Goal: Task Accomplishment & Management: Complete application form

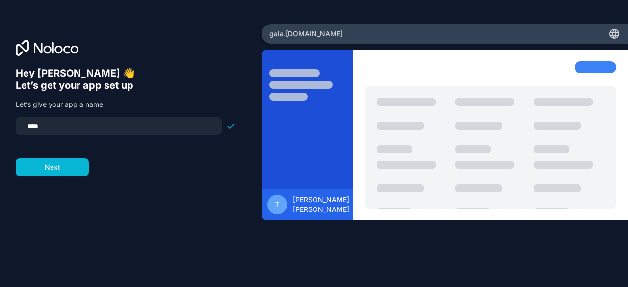
drag, startPoint x: 106, startPoint y: 126, endPoint x: 0, endPoint y: 126, distance: 105.6
click at [0, 126] on div "Hey [PERSON_NAME] 👋 Let’s get your app set up Let’s give your app a name **** N…" at bounding box center [131, 144] width 262 height 240
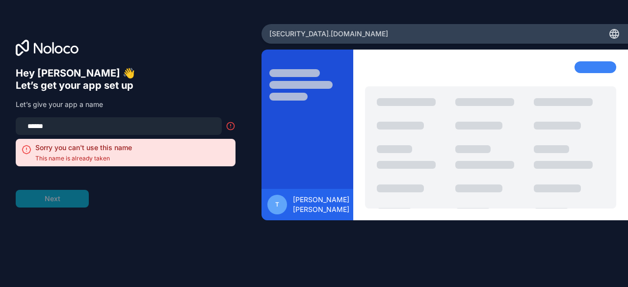
drag, startPoint x: 44, startPoint y: 125, endPoint x: 0, endPoint y: 125, distance: 44.2
click at [0, 125] on div "Hey [PERSON_NAME] 👋 Let’s get your app set up Let’s give your app a name ******…" at bounding box center [131, 144] width 262 height 240
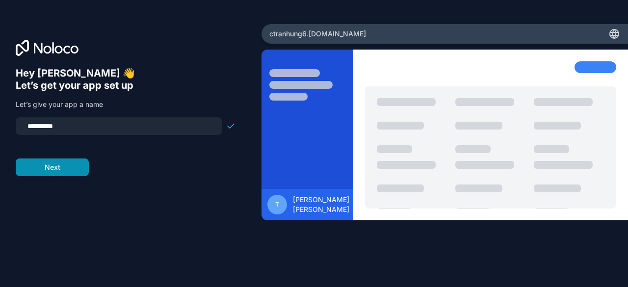
type input "**********"
click at [47, 169] on button "Next" at bounding box center [52, 168] width 73 height 18
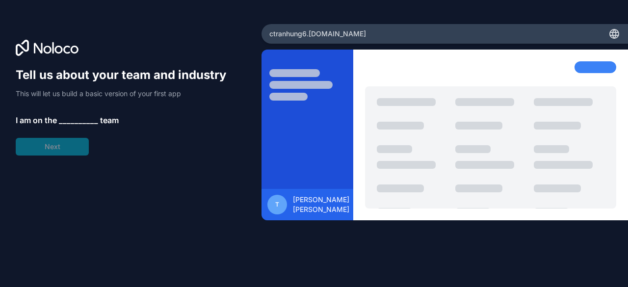
click at [68, 119] on span "__________" at bounding box center [78, 120] width 39 height 12
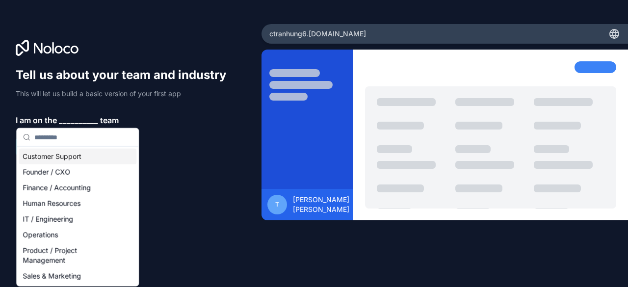
click at [73, 144] on input "text" at bounding box center [83, 138] width 98 height 18
click at [81, 160] on div "Customer Support" at bounding box center [78, 157] width 118 height 16
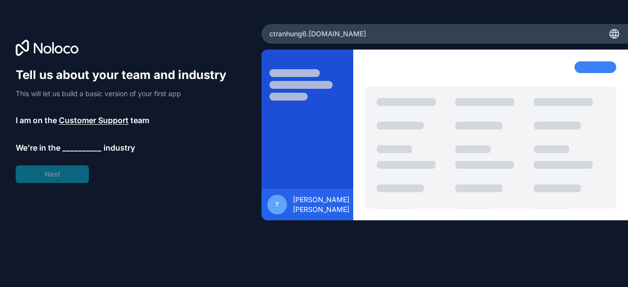
click at [84, 151] on span "__________" at bounding box center [81, 148] width 39 height 12
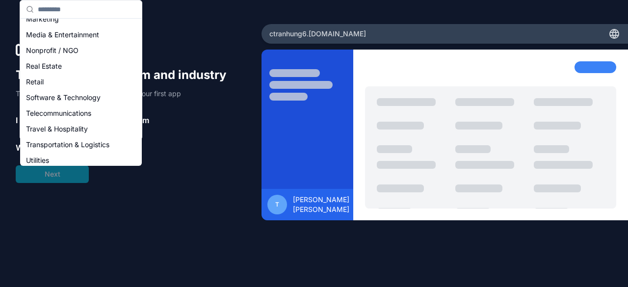
scroll to position [202, 0]
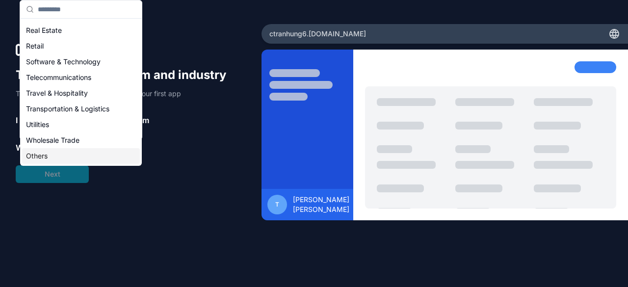
click at [73, 157] on div "Others" at bounding box center [81, 156] width 118 height 16
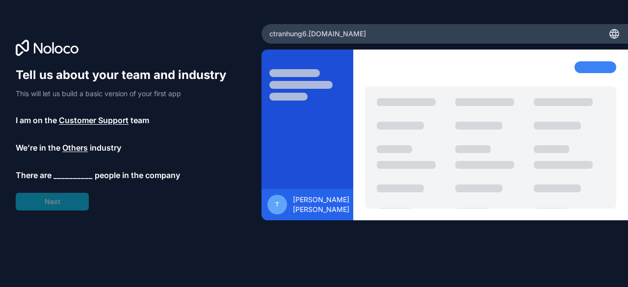
click at [71, 174] on span "__________" at bounding box center [73, 175] width 39 height 12
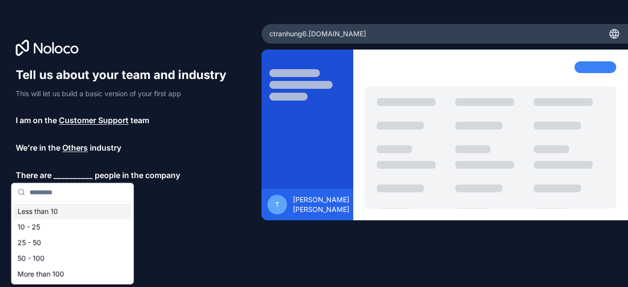
click at [88, 212] on div "Less than 10" at bounding box center [73, 212] width 118 height 16
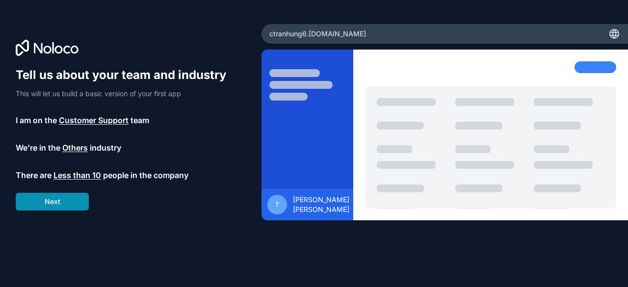
click at [74, 202] on button "Next" at bounding box center [52, 202] width 73 height 18
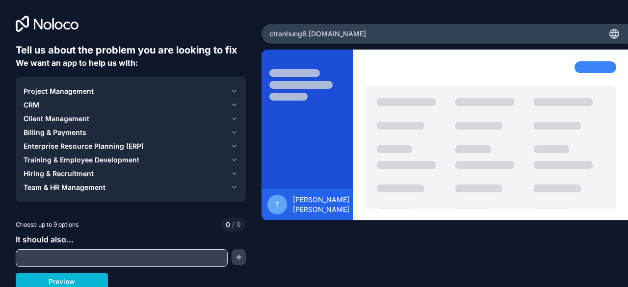
scroll to position [3, 0]
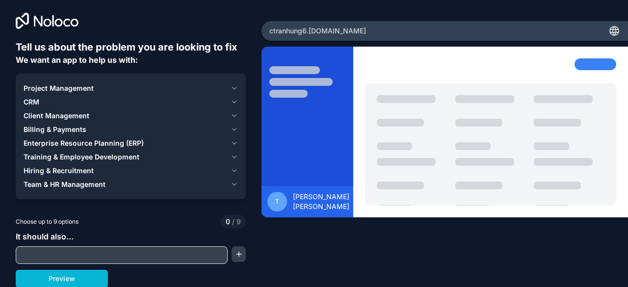
click at [83, 251] on input "text" at bounding box center [121, 255] width 207 height 14
click at [138, 92] on div "Project Management" at bounding box center [125, 88] width 203 height 10
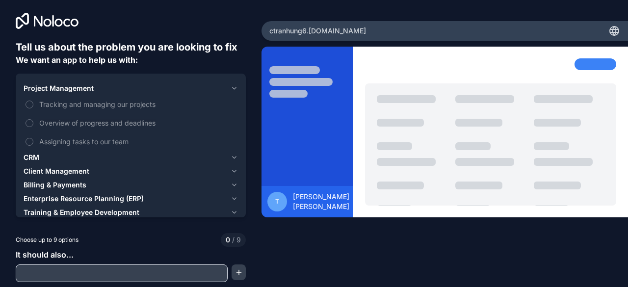
click at [138, 92] on div "Project Management" at bounding box center [125, 88] width 203 height 10
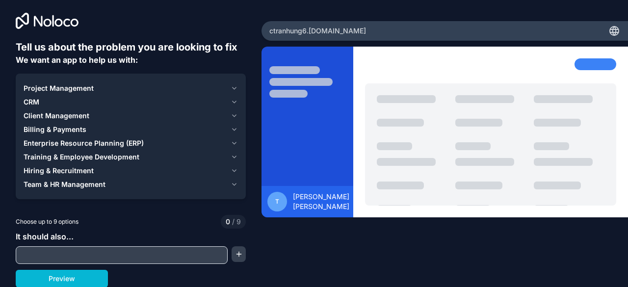
click at [114, 254] on input "text" at bounding box center [121, 255] width 207 height 14
click at [236, 262] on div at bounding box center [131, 255] width 230 height 18
click at [239, 256] on button "button" at bounding box center [239, 254] width 14 height 16
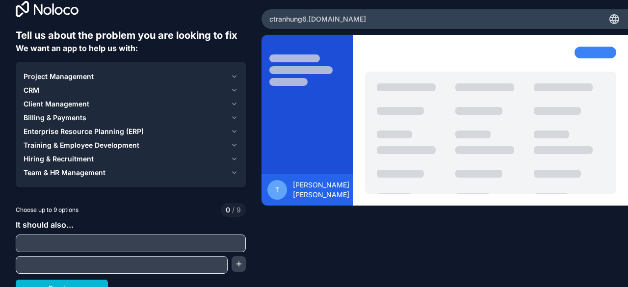
scroll to position [25, 0]
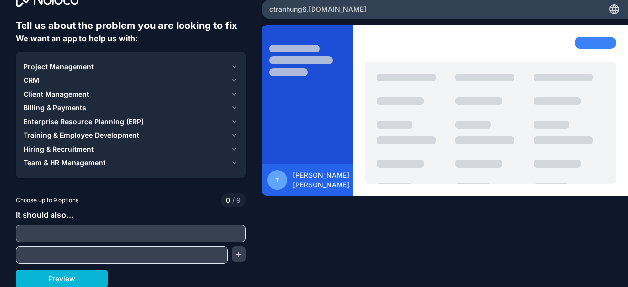
click at [162, 227] on input "text" at bounding box center [130, 234] width 225 height 14
click at [83, 279] on button "Preview" at bounding box center [62, 279] width 92 height 18
click at [121, 133] on span "Training & Employee Development" at bounding box center [82, 136] width 116 height 10
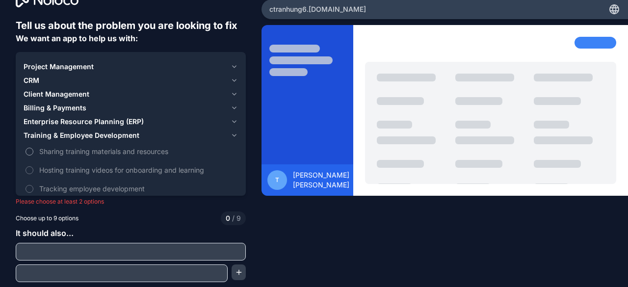
click at [88, 145] on label "Sharing training materials and resources" at bounding box center [131, 151] width 215 height 18
click at [33, 148] on button "Sharing training materials and resources" at bounding box center [30, 152] width 8 height 8
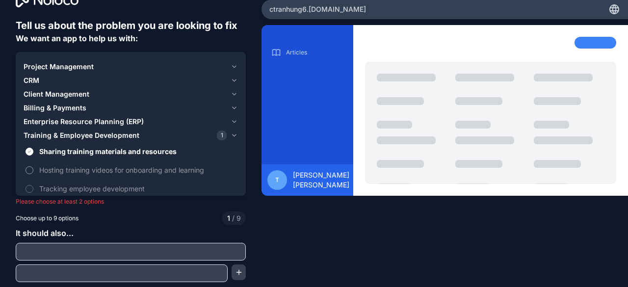
click at [67, 166] on span "Hosting training videos for onboarding and learning" at bounding box center [137, 170] width 197 height 10
click at [33, 166] on button "Hosting training videos for onboarding and learning" at bounding box center [30, 170] width 8 height 8
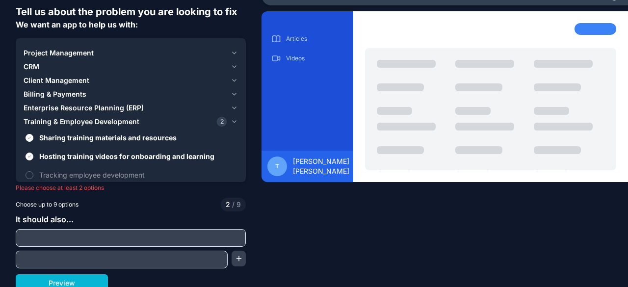
scroll to position [43, 0]
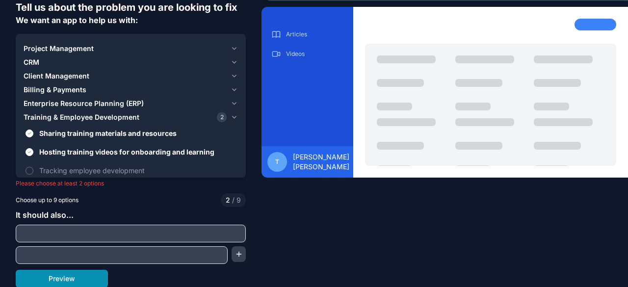
click at [72, 273] on button "Preview" at bounding box center [62, 279] width 92 height 18
